Goal: Transaction & Acquisition: Purchase product/service

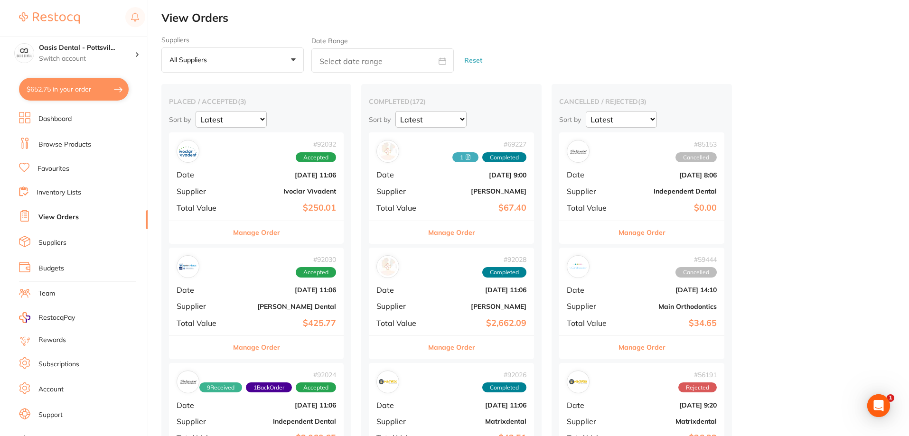
click at [59, 89] on button "$652.75 in your order" at bounding box center [74, 89] width 110 height 23
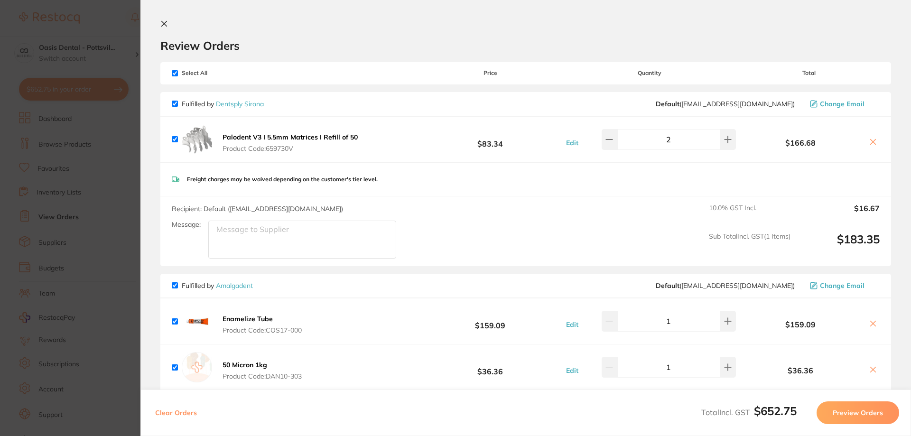
click at [175, 73] on input "checkbox" at bounding box center [175, 73] width 6 height 6
checkbox input "false"
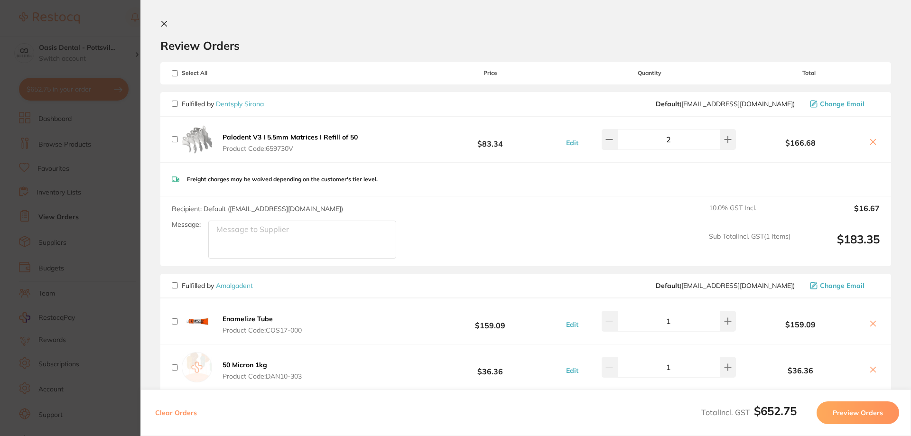
checkbox input "false"
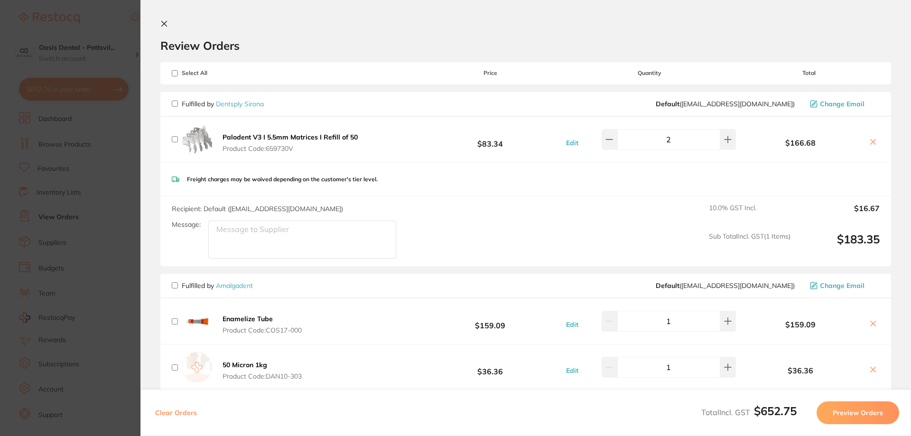
checkbox input "false"
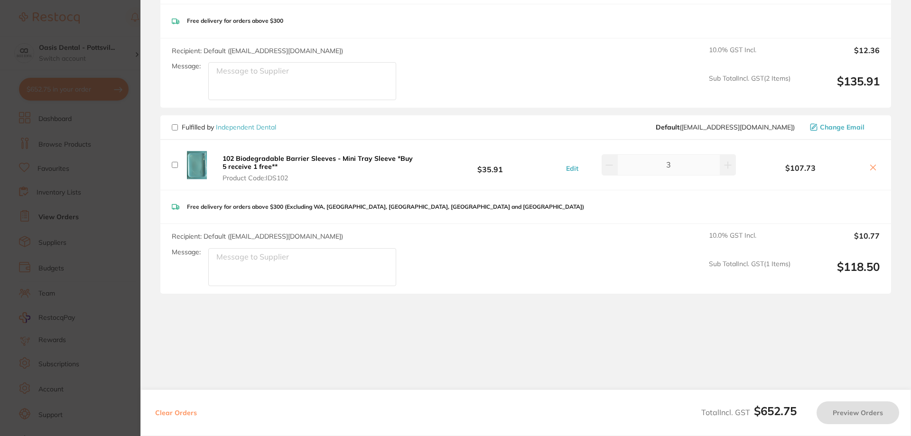
scroll to position [617, 0]
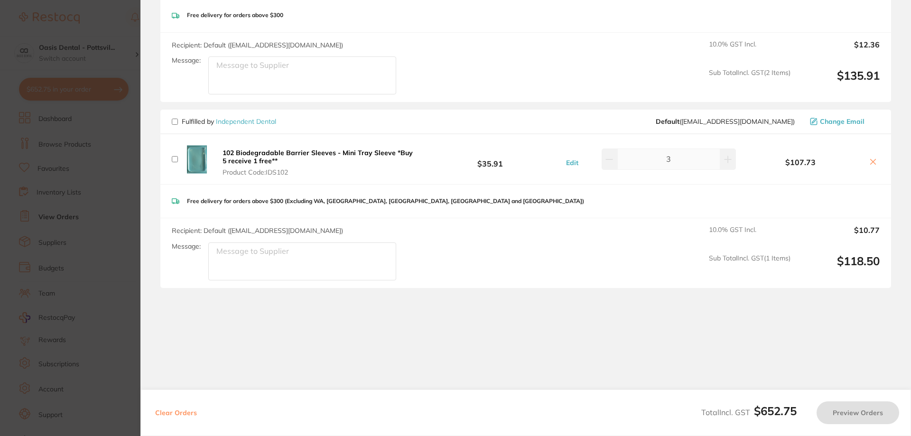
click at [174, 117] on span "Fulfilled by Independent Dental" at bounding box center [224, 121] width 104 height 9
click at [176, 123] on input "checkbox" at bounding box center [175, 122] width 6 height 6
checkbox input "true"
click at [862, 417] on button "Preview Orders" at bounding box center [858, 412] width 83 height 23
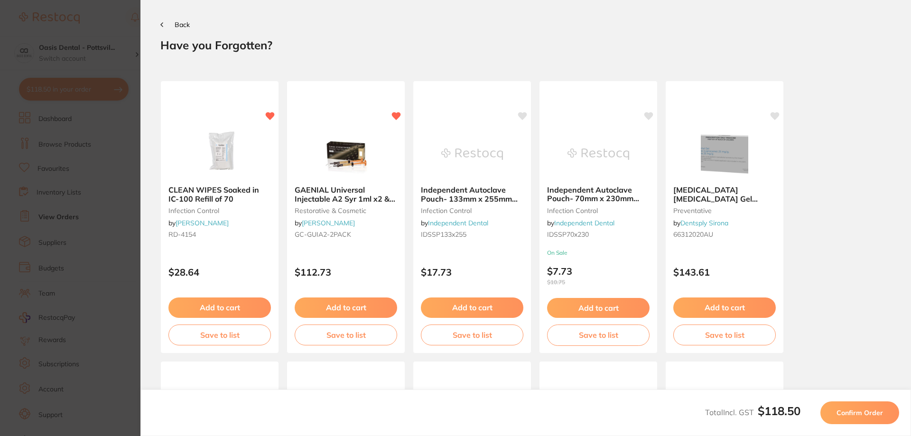
scroll to position [0, 0]
click at [862, 417] on button "Confirm Order" at bounding box center [859, 412] width 79 height 23
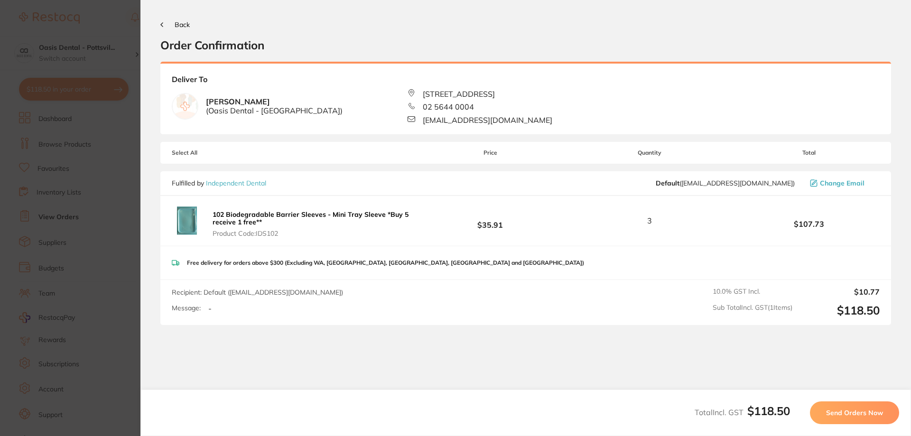
click at [871, 416] on span "Send Orders Now" at bounding box center [854, 413] width 57 height 9
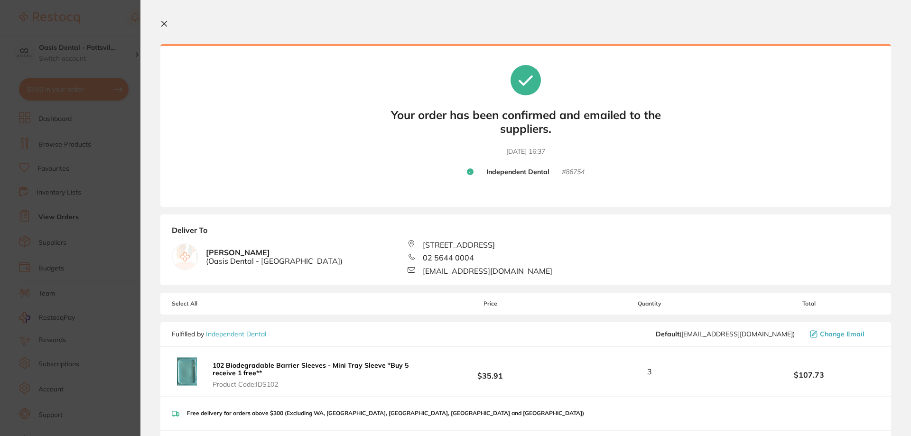
click at [164, 22] on icon at bounding box center [164, 24] width 8 height 8
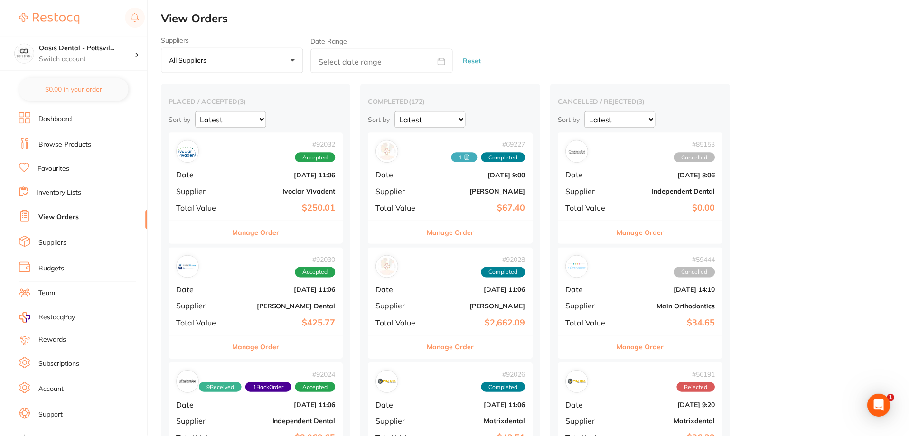
scroll to position [0, 0]
checkbox input "false"
